Goal: Transaction & Acquisition: Download file/media

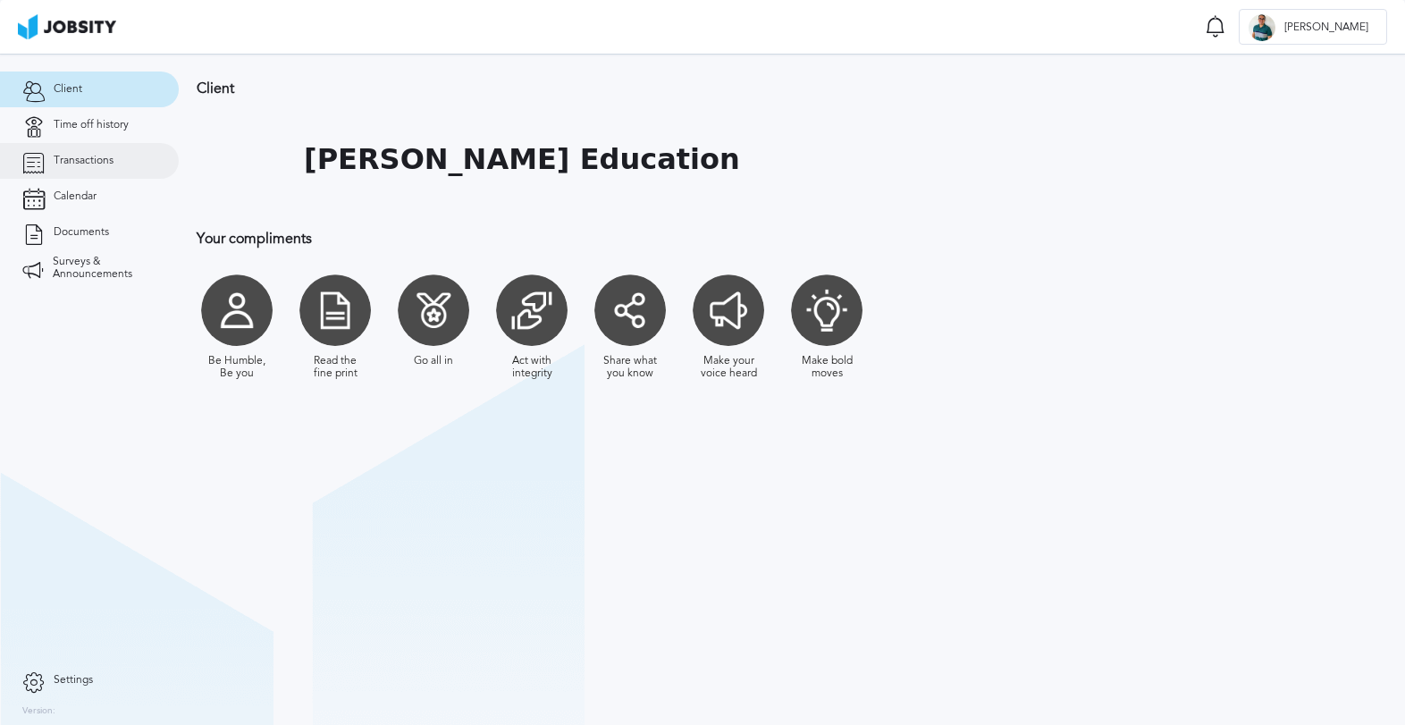
click at [103, 157] on span "Transactions" at bounding box center [84, 161] width 60 height 13
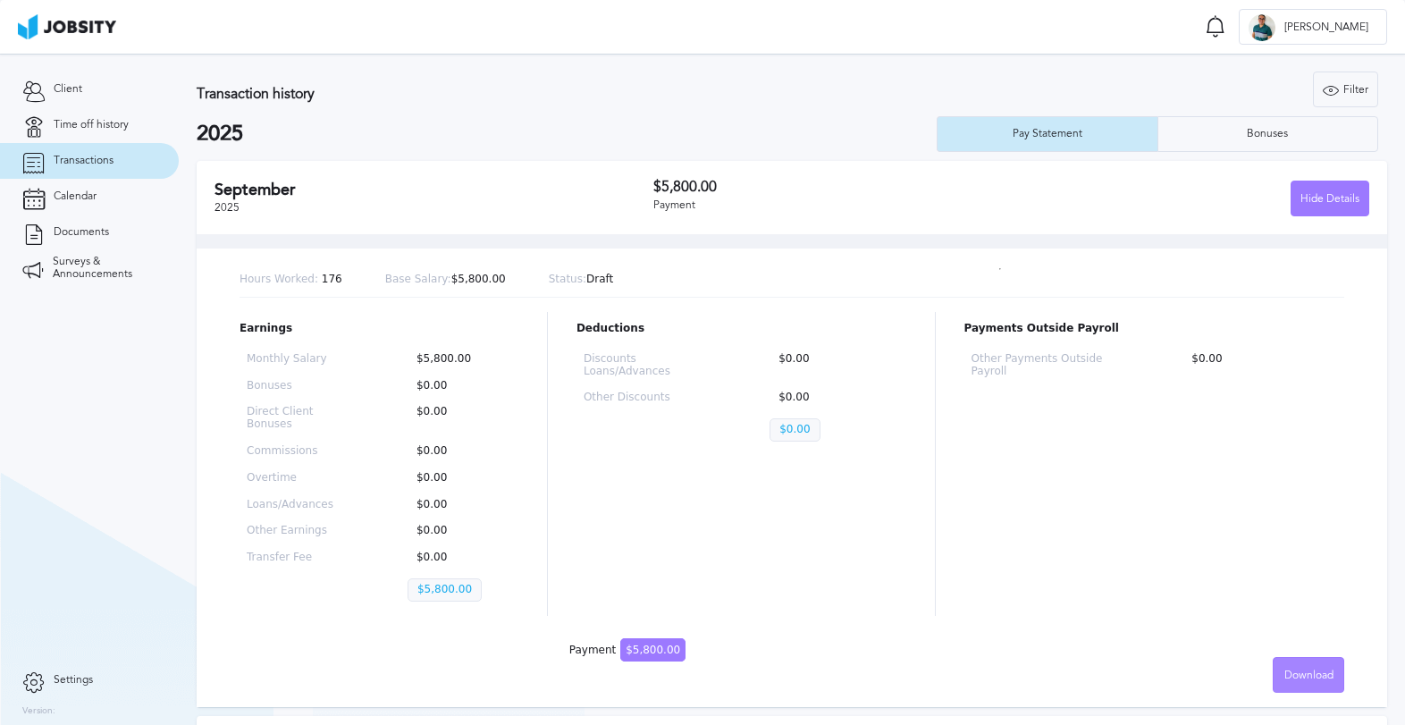
click at [1294, 666] on div "Download" at bounding box center [1308, 676] width 70 height 36
click at [1318, 671] on li "English" at bounding box center [1308, 675] width 71 height 36
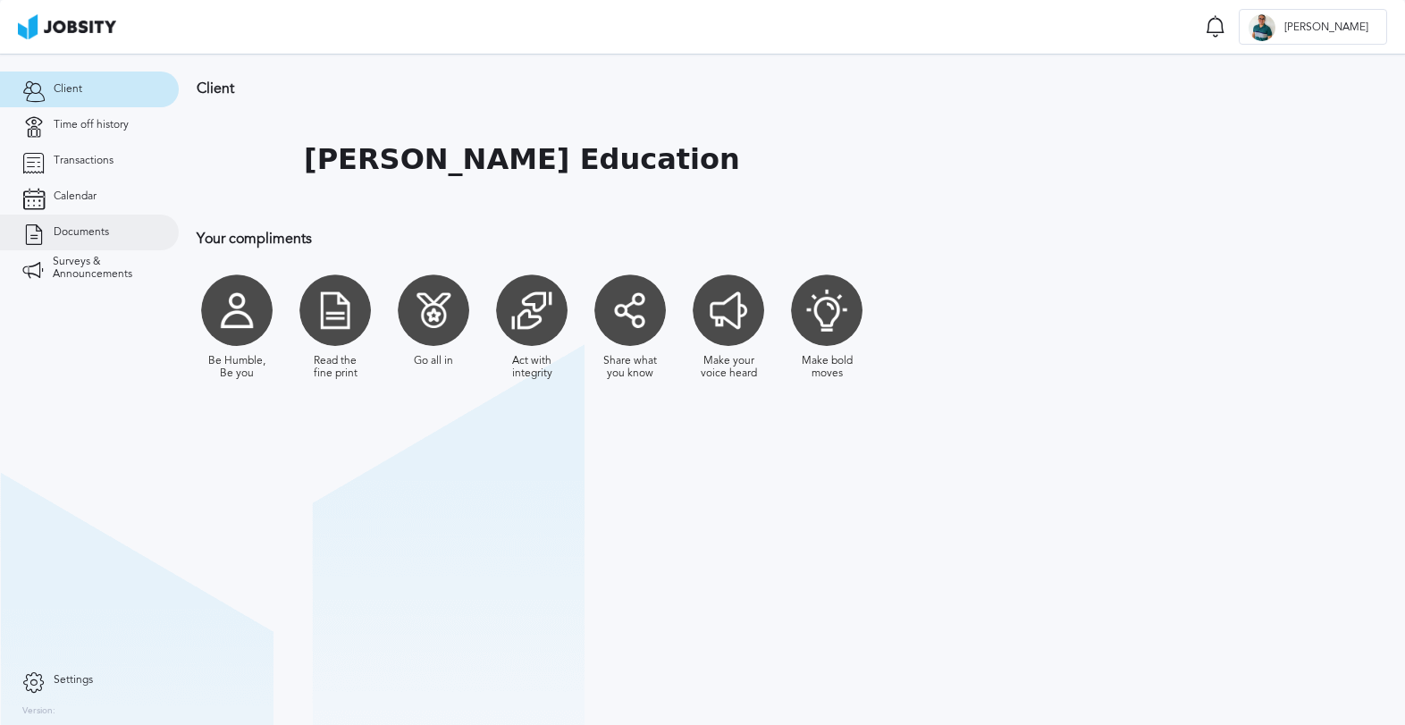
click at [91, 237] on span "Documents" at bounding box center [81, 232] width 55 height 13
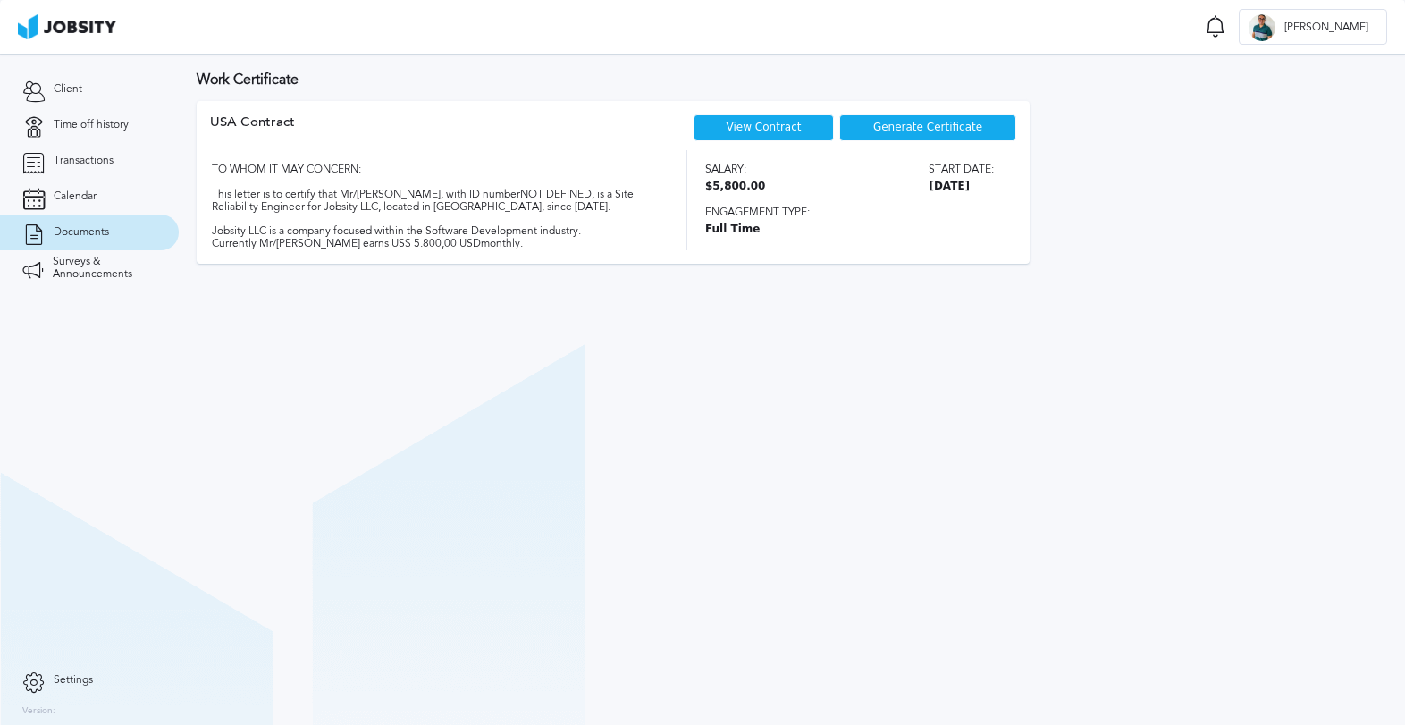
click at [763, 128] on link "View Contract" at bounding box center [764, 127] width 75 height 13
click at [917, 128] on span "Generate Certificate" at bounding box center [927, 128] width 109 height 13
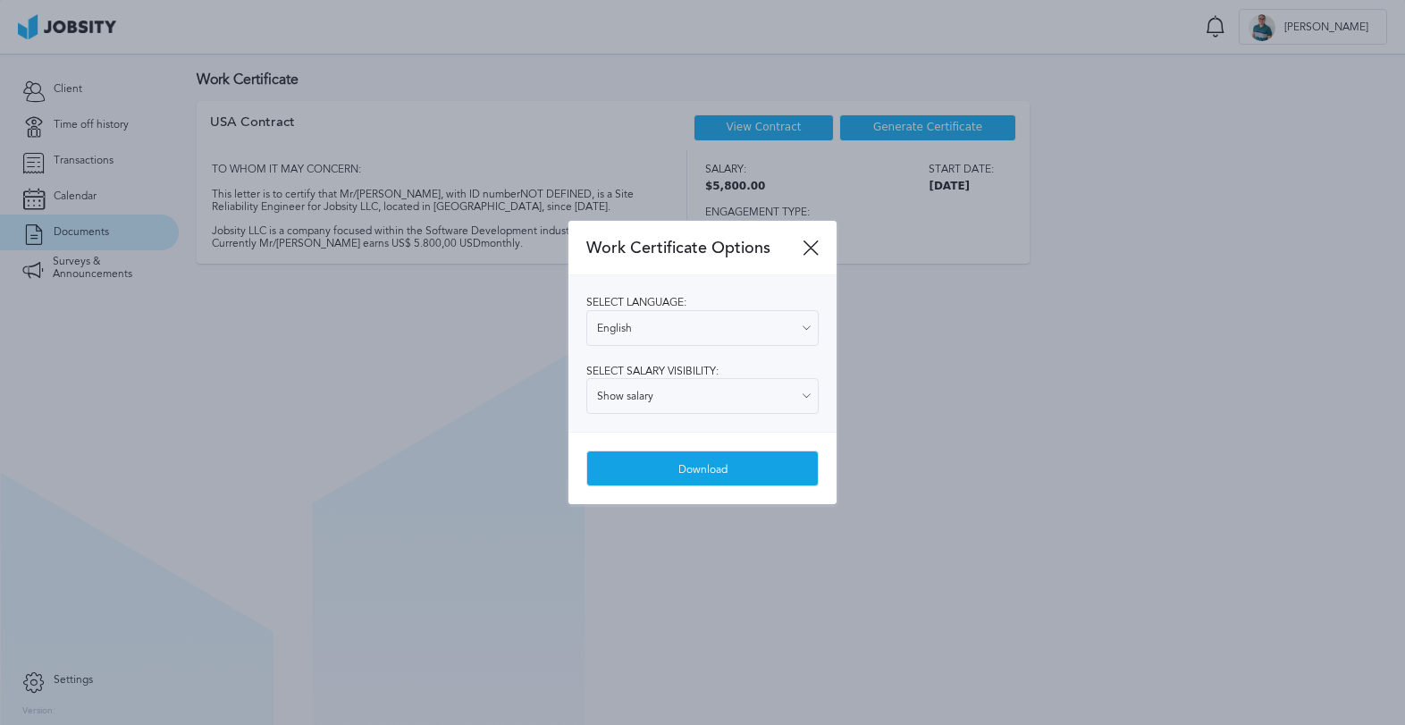
click at [696, 470] on div "Download" at bounding box center [702, 469] width 231 height 36
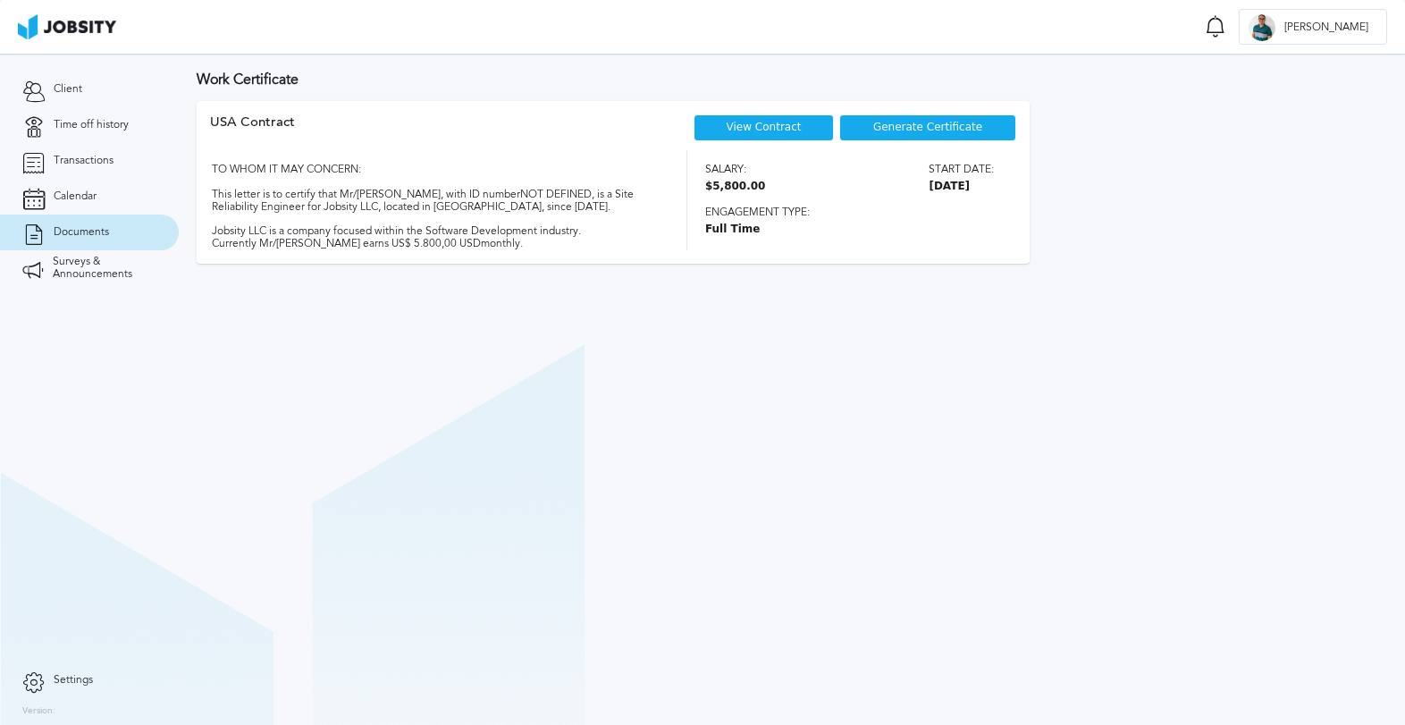
click at [945, 209] on span "Engagement type:" at bounding box center [849, 212] width 289 height 13
click at [919, 123] on span "Generate Certificate" at bounding box center [927, 128] width 109 height 13
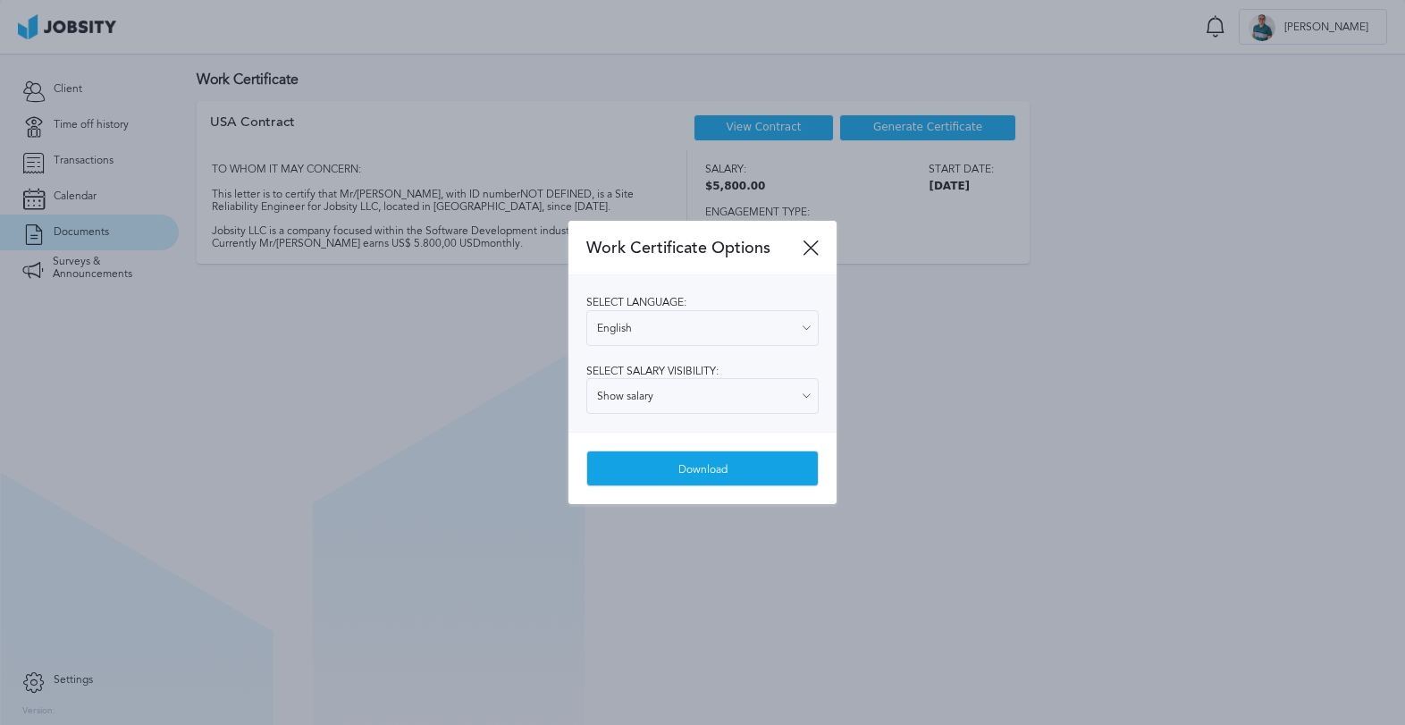
click at [709, 465] on div "Download" at bounding box center [702, 469] width 231 height 36
